Goal: Task Accomplishment & Management: Manage account settings

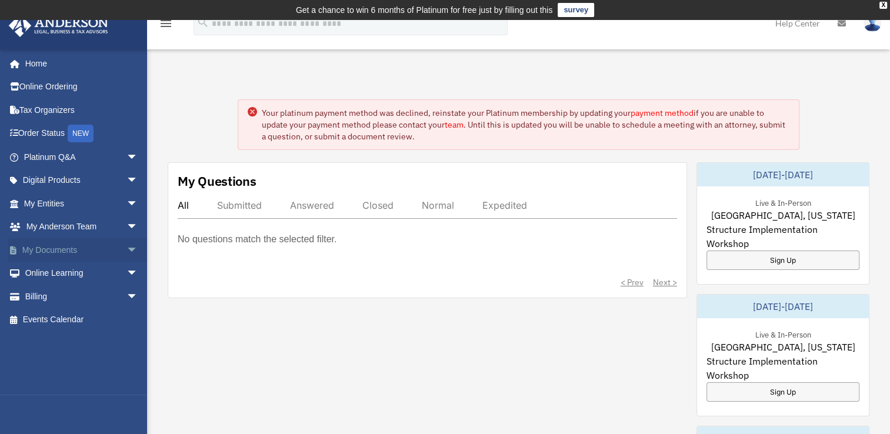
click at [126, 246] on span "arrow_drop_down" at bounding box center [138, 250] width 24 height 24
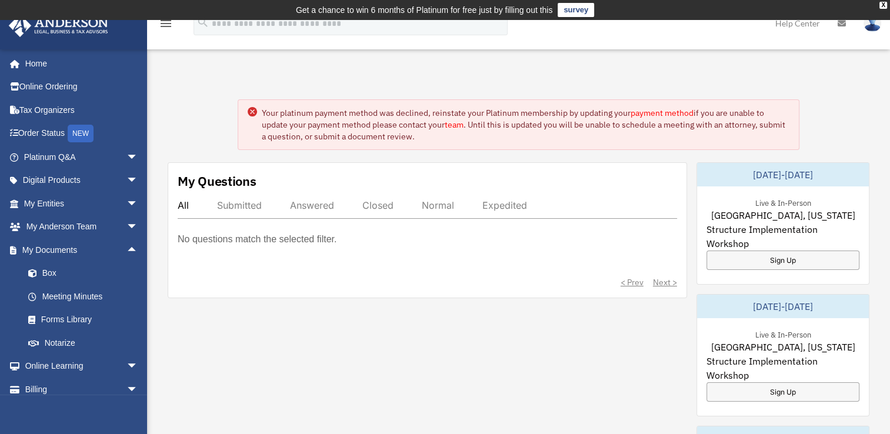
click at [46, 275] on link "Box" at bounding box center [85, 274] width 139 height 24
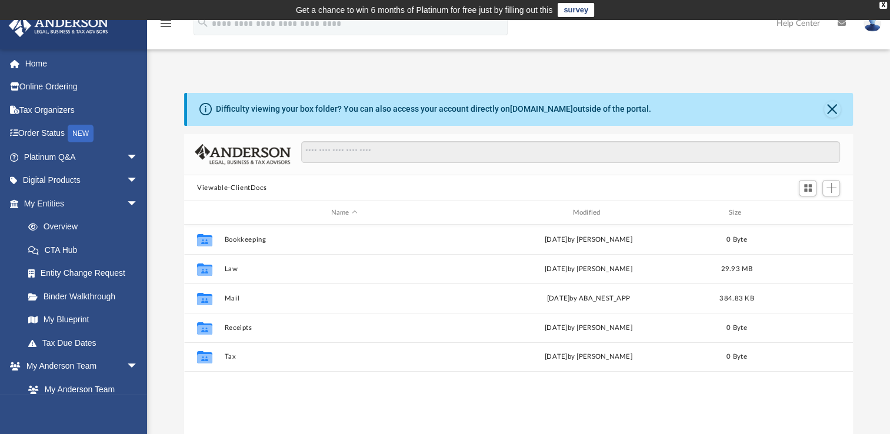
scroll to position [258, 659]
click at [75, 318] on link "My Blueprint" at bounding box center [85, 320] width 139 height 24
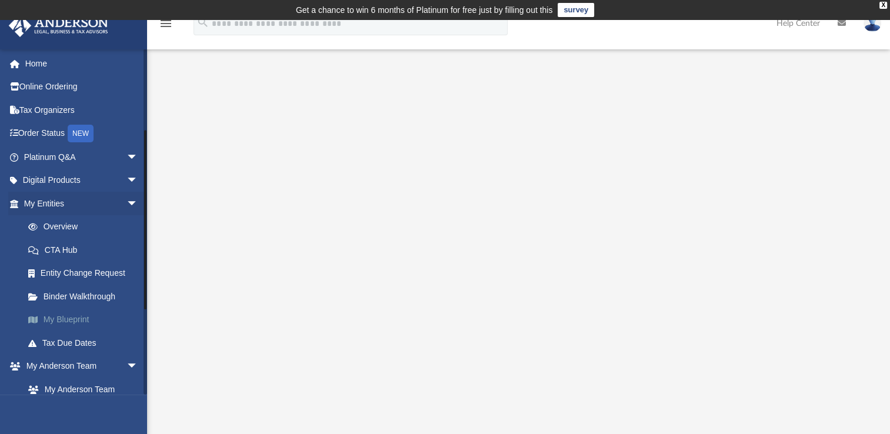
scroll to position [302, 0]
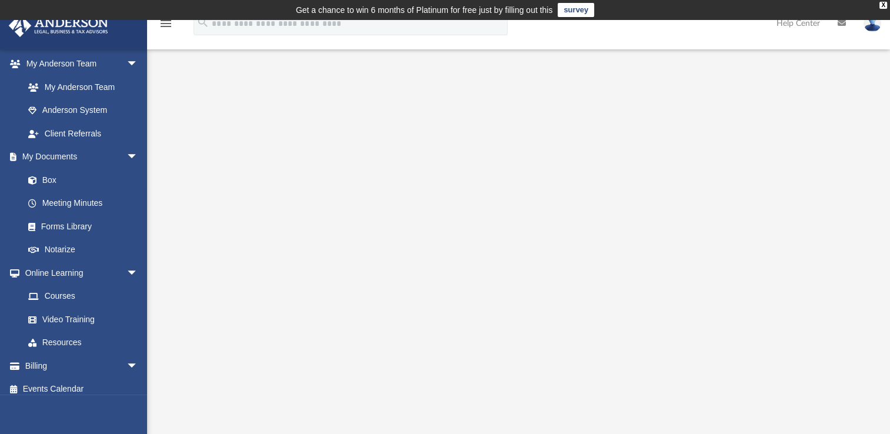
click at [877, 35] on link at bounding box center [871, 23] width 35 height 52
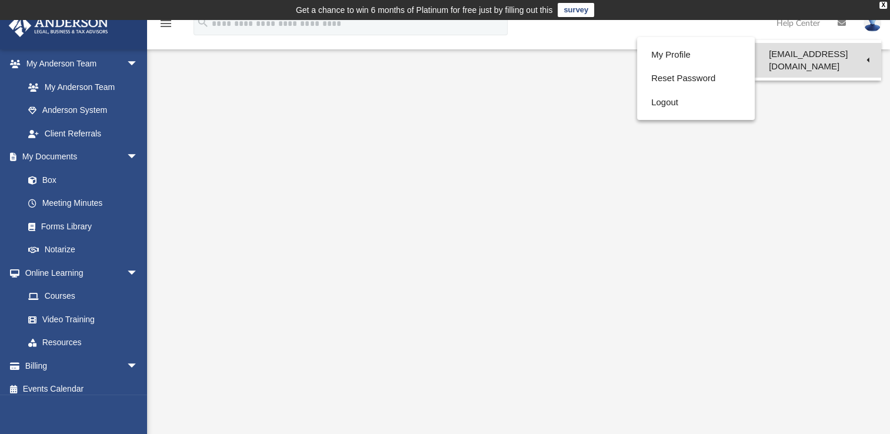
click at [866, 59] on link "[EMAIL_ADDRESS][DOMAIN_NAME]" at bounding box center [817, 60] width 126 height 35
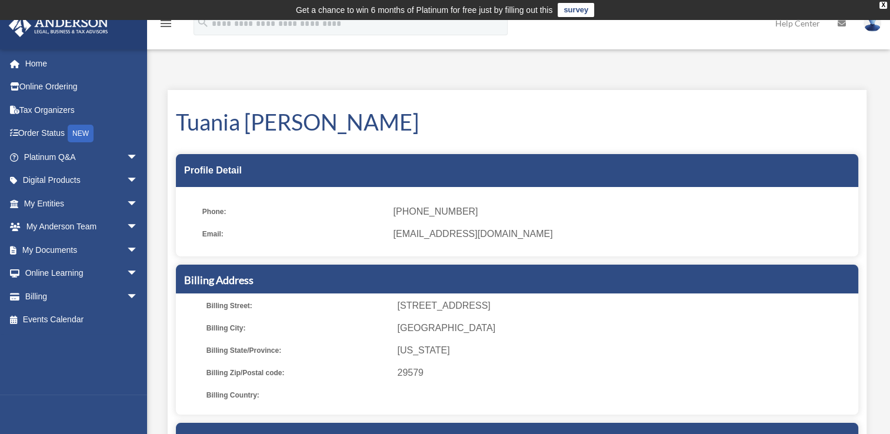
click at [879, 33] on link at bounding box center [871, 23] width 35 height 52
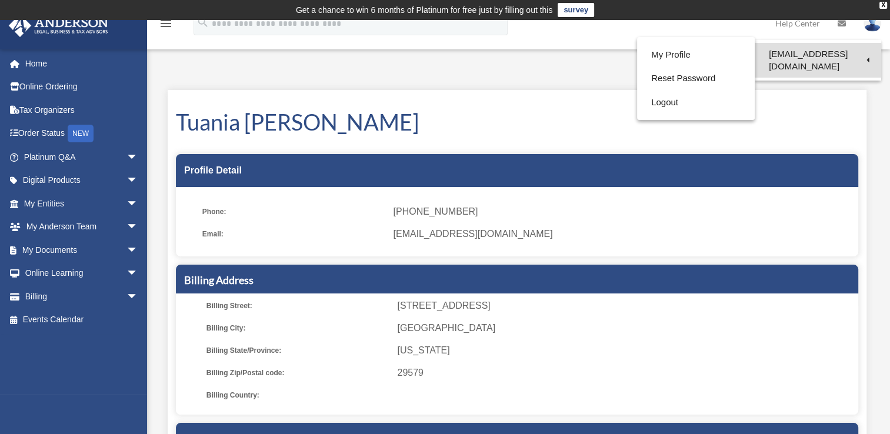
click at [866, 56] on link "[EMAIL_ADDRESS][DOMAIN_NAME]" at bounding box center [817, 60] width 126 height 35
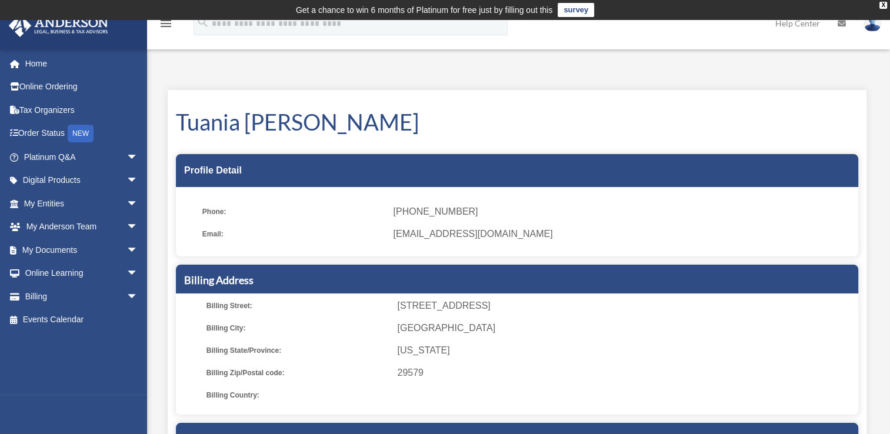
click at [867, 27] on img at bounding box center [872, 23] width 18 height 17
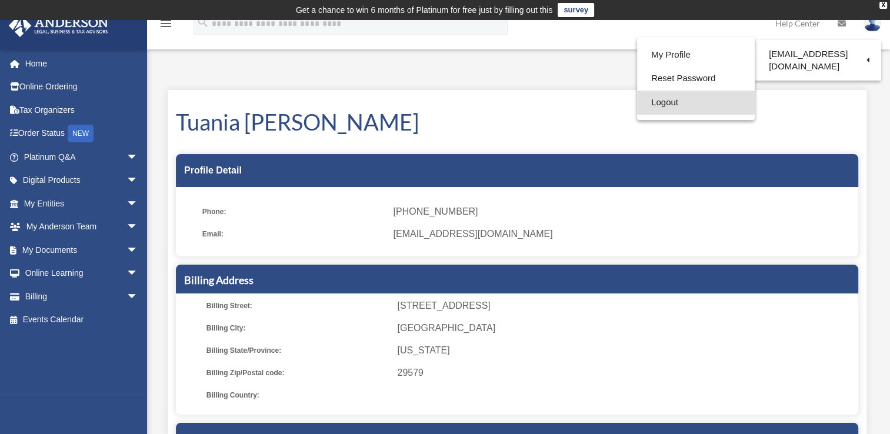
click at [663, 102] on link "Logout" at bounding box center [696, 103] width 118 height 24
